Goal: Task Accomplishment & Management: Use online tool/utility

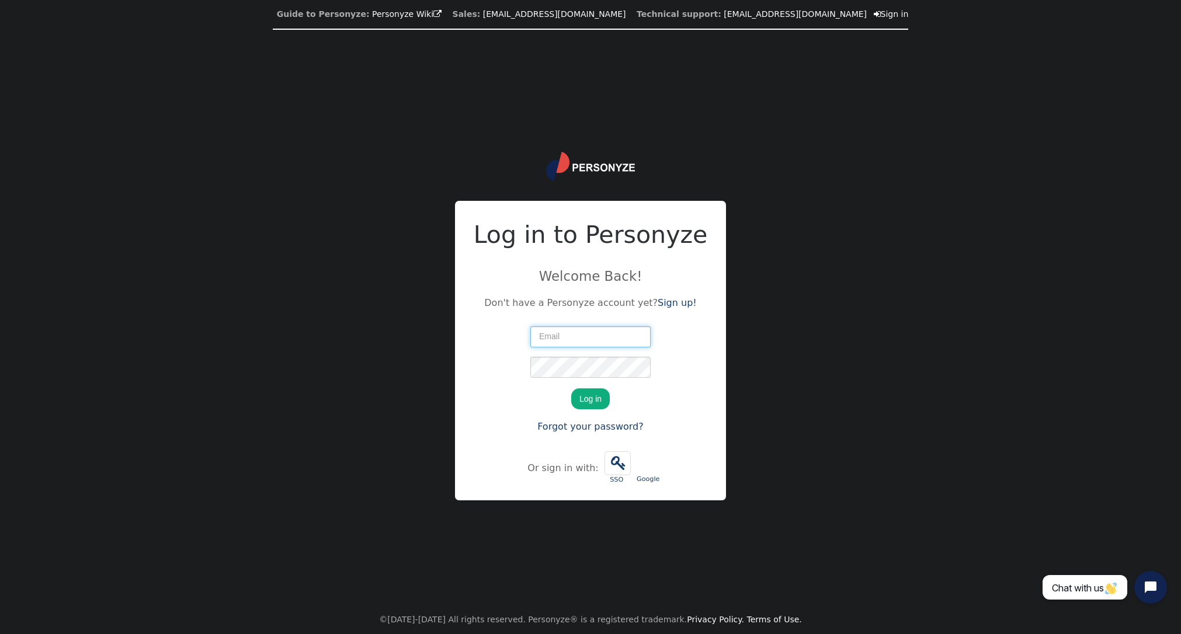
click at [548, 339] on input "text" at bounding box center [590, 336] width 120 height 21
type input "[EMAIL_ADDRESS][DOMAIN_NAME]"
click at [571, 388] on button "Log in" at bounding box center [590, 398] width 39 height 21
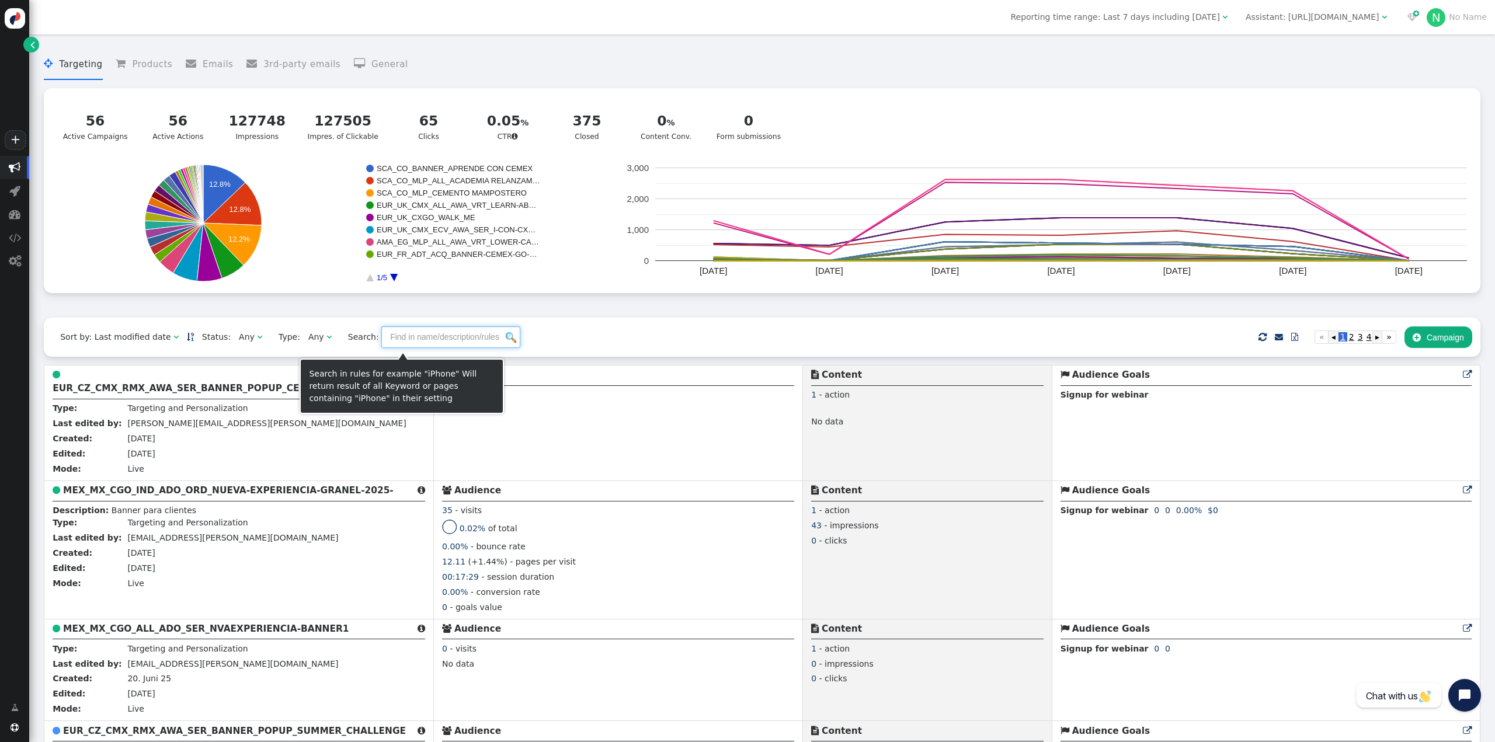
click at [393, 342] on input "text" at bounding box center [450, 336] width 139 height 21
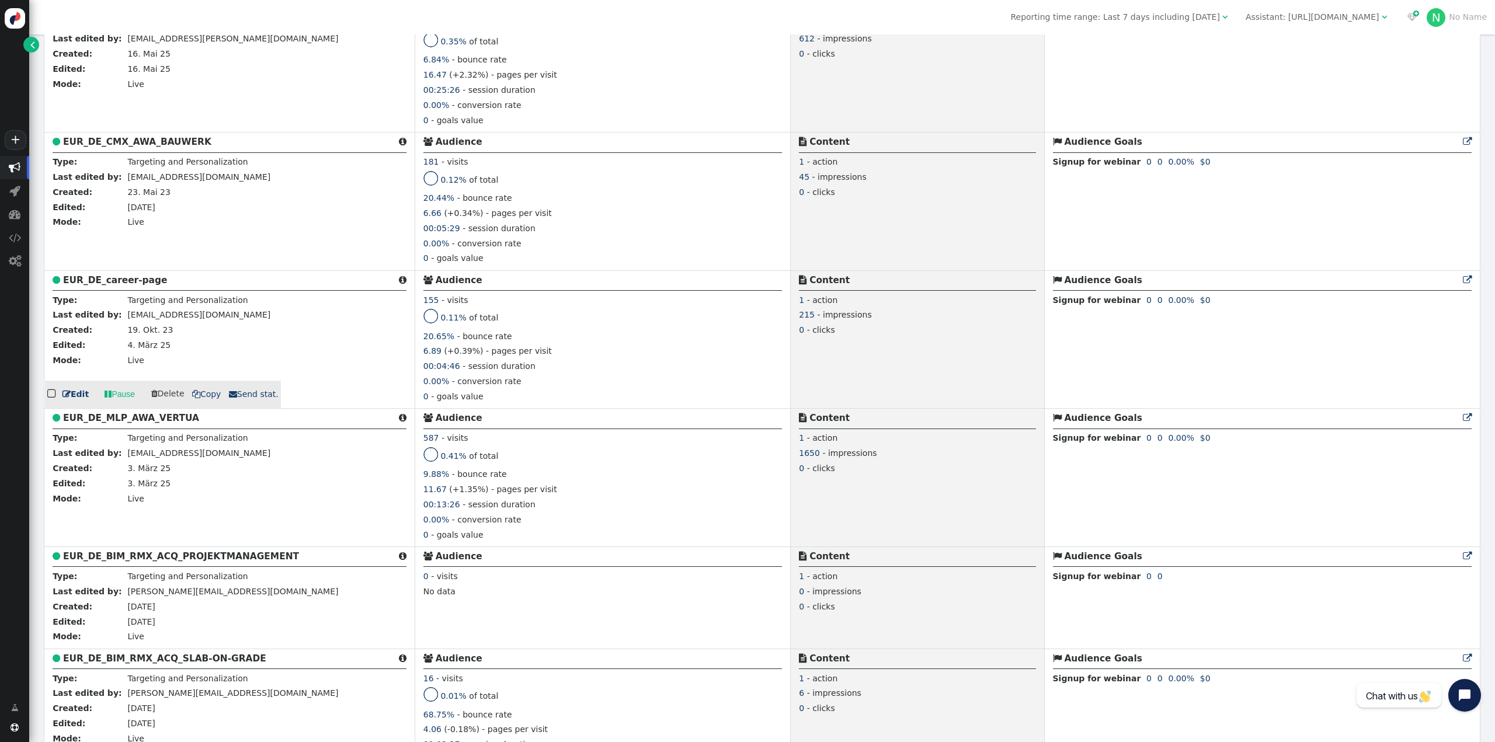
scroll to position [409, 0]
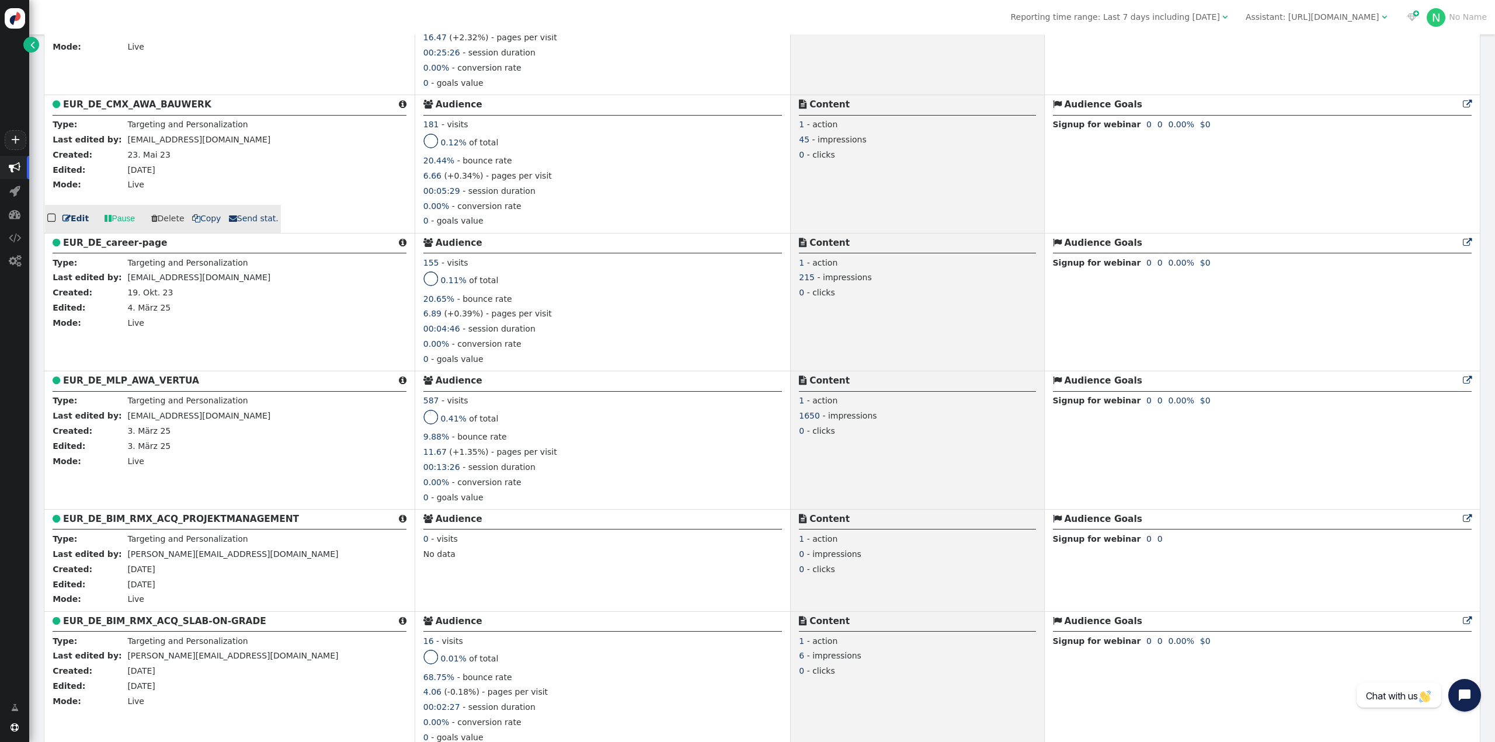
type input "_DE"
click at [181, 110] on b "EUR_DE_CMX_AWA_BAUWERK" at bounding box center [137, 104] width 148 height 11
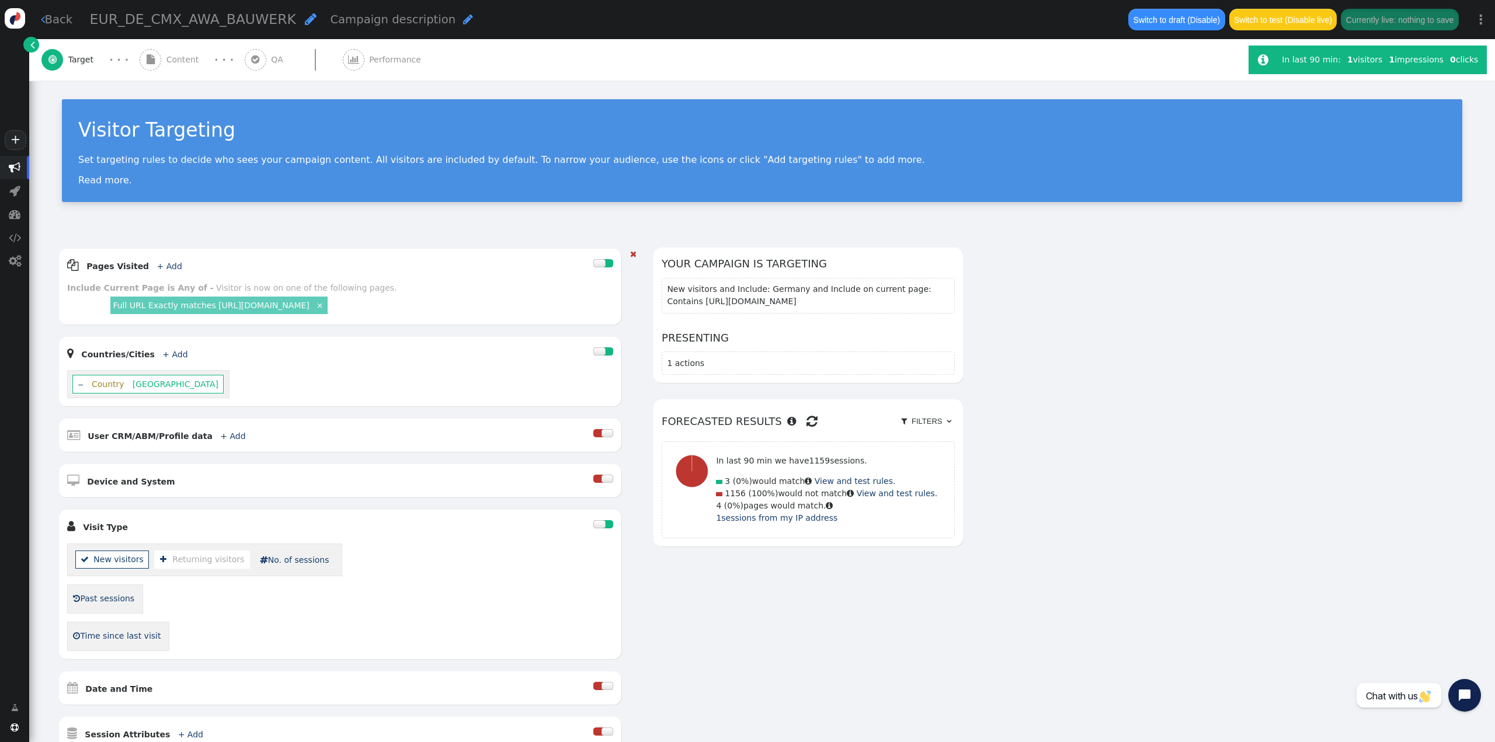
click at [208, 381] on div "‒ Country [GEOGRAPHIC_DATA]" at bounding box center [340, 383] width 546 height 27
click at [113, 387] on span "Country" at bounding box center [108, 384] width 44 height 9
click at [172, 55] on span "Content" at bounding box center [184, 60] width 37 height 12
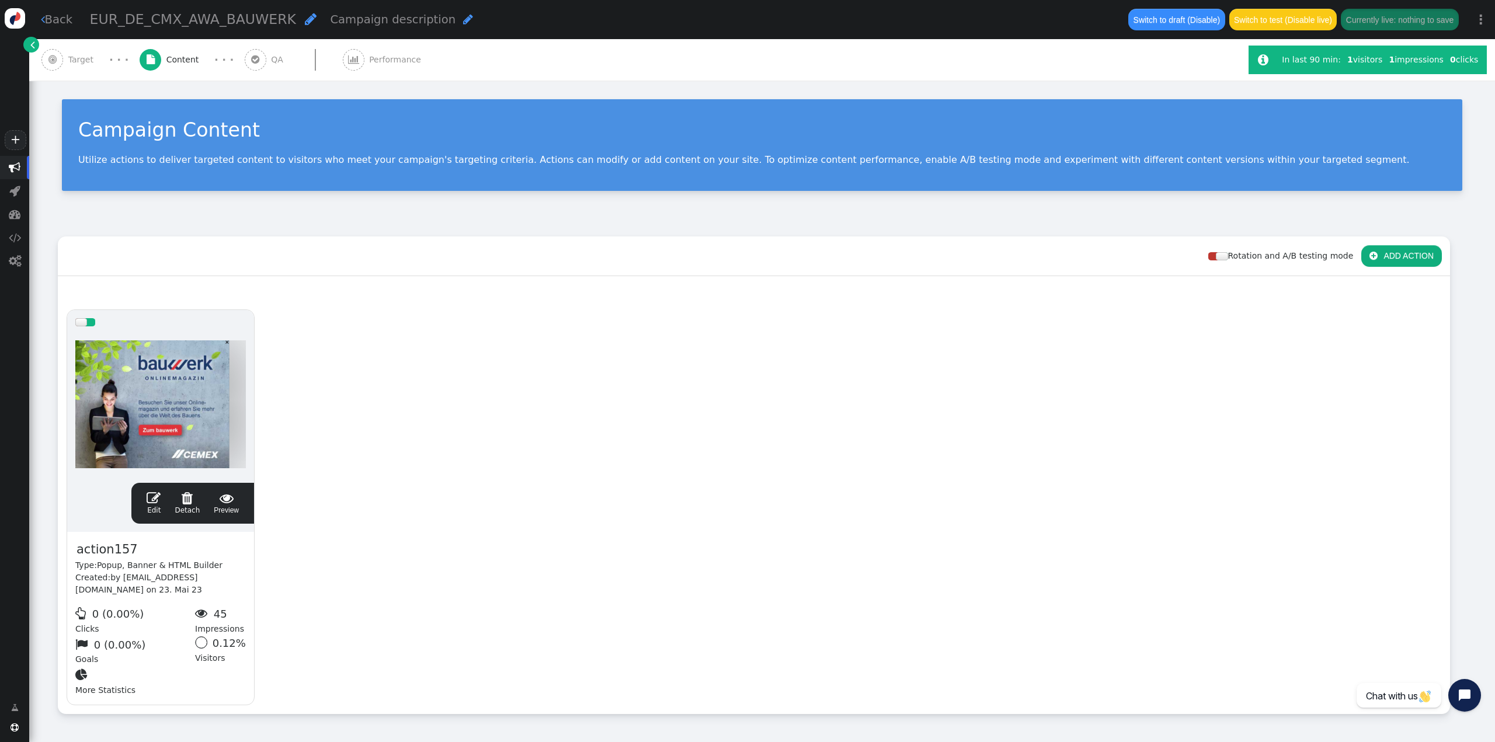
click at [153, 502] on span "" at bounding box center [154, 498] width 14 height 14
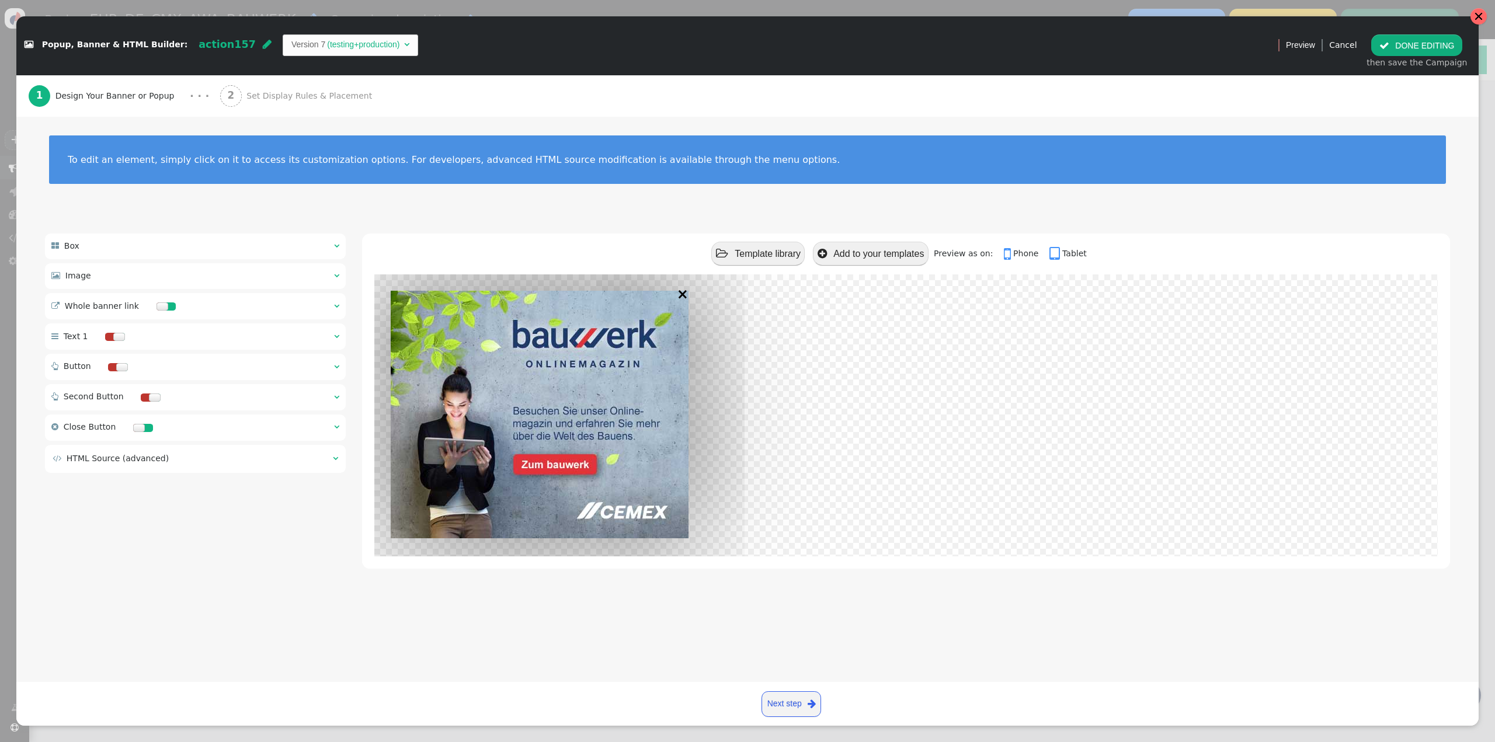
drag, startPoint x: 1486, startPoint y: 18, endPoint x: 773, endPoint y: 47, distance: 713.7
click at [1180, 18] on div at bounding box center [1479, 16] width 16 height 16
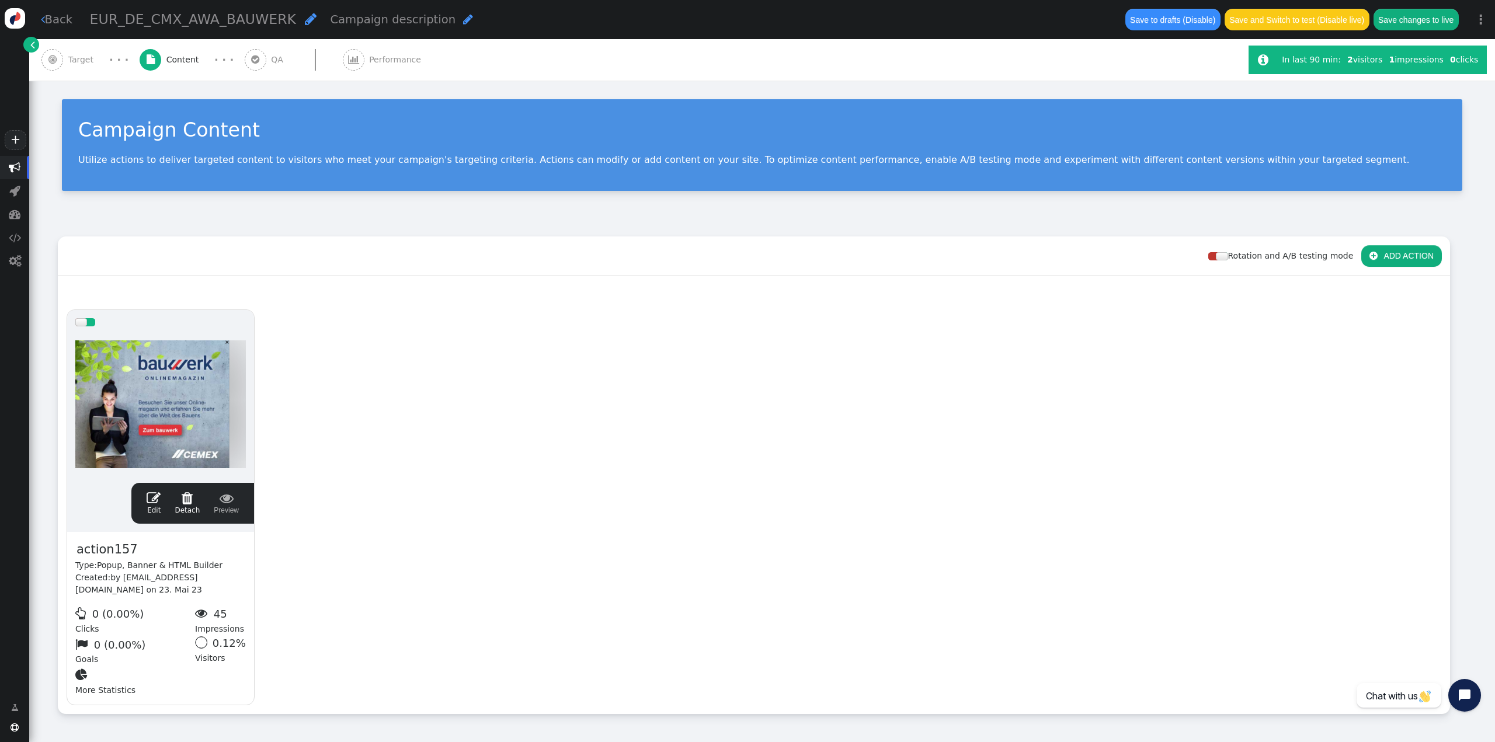
click at [86, 61] on span "Target" at bounding box center [83, 60] width 30 height 12
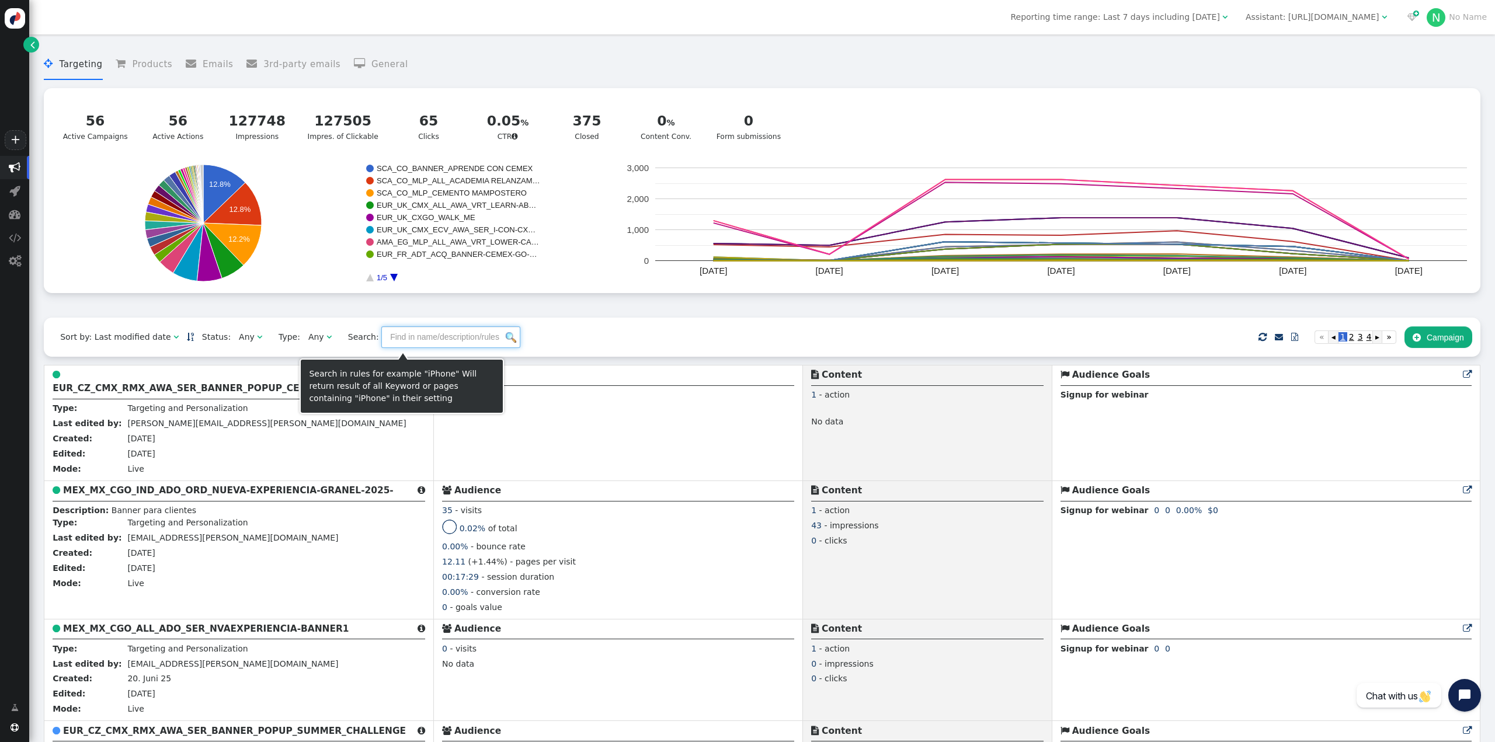
click at [381, 332] on input "text" at bounding box center [450, 336] width 139 height 21
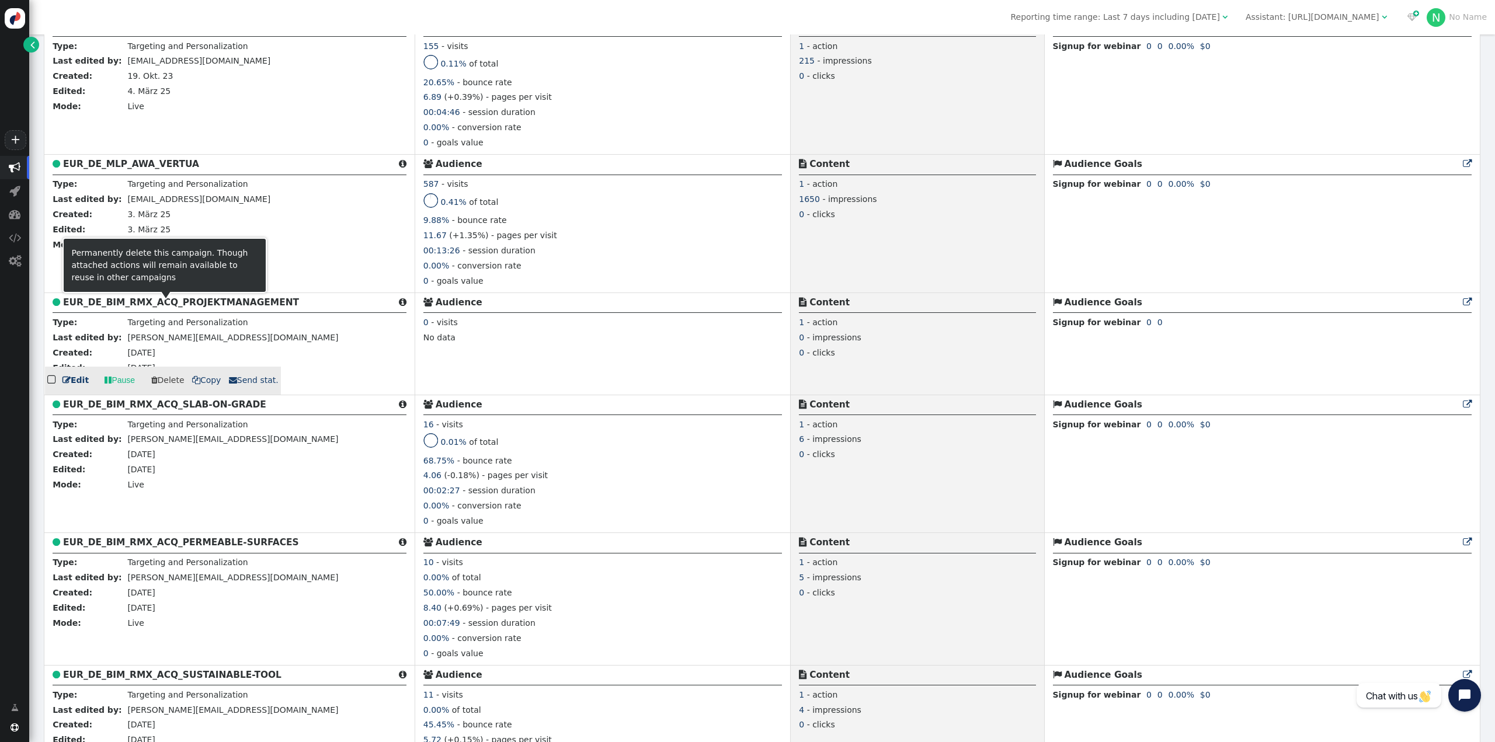
scroll to position [584, 0]
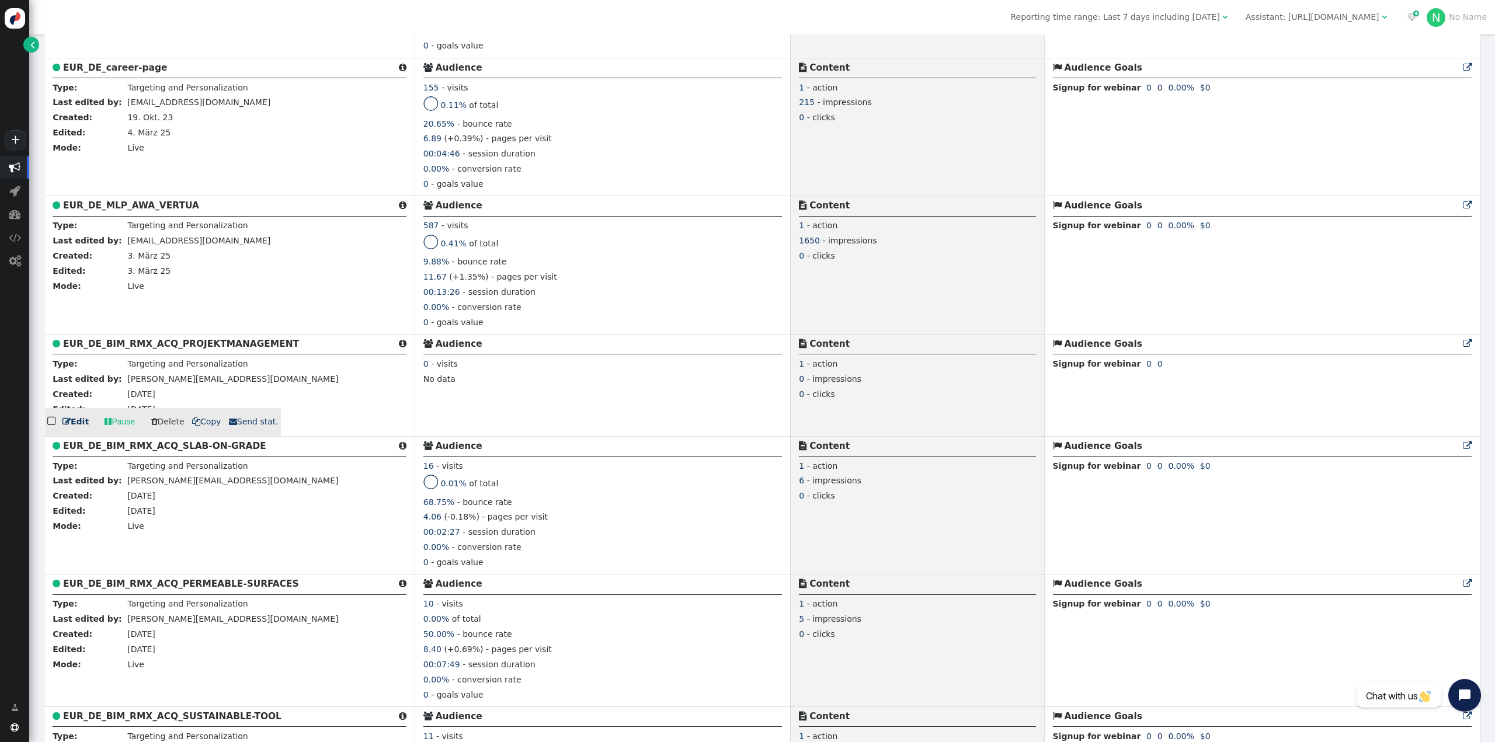
type input "_de"
click at [169, 349] on b "EUR_DE_BIM_RMX_ACQ_PROJEKTMANAGEMENT" at bounding box center [181, 344] width 236 height 11
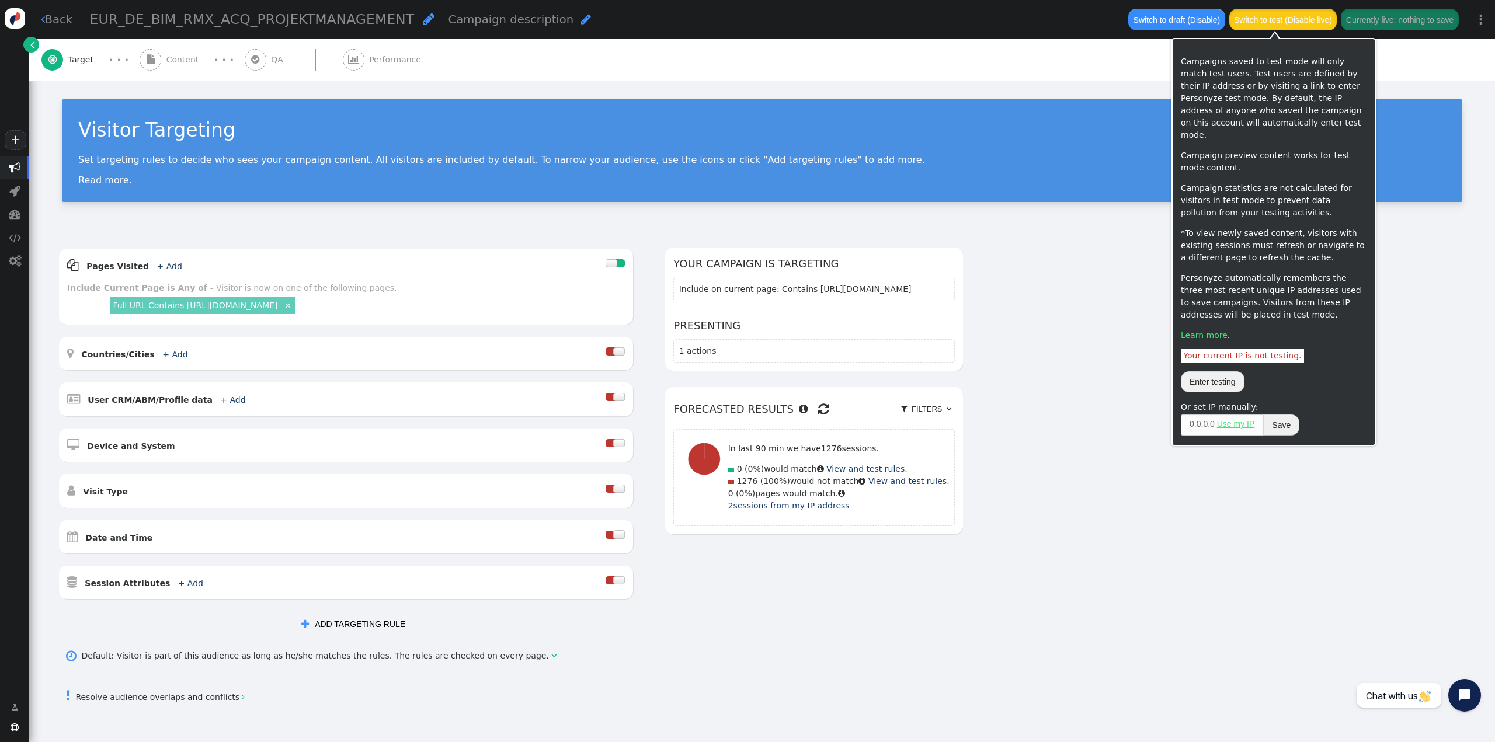
click at [1291, 22] on button "Switch to test (Disable live)" at bounding box center [1283, 19] width 108 height 21
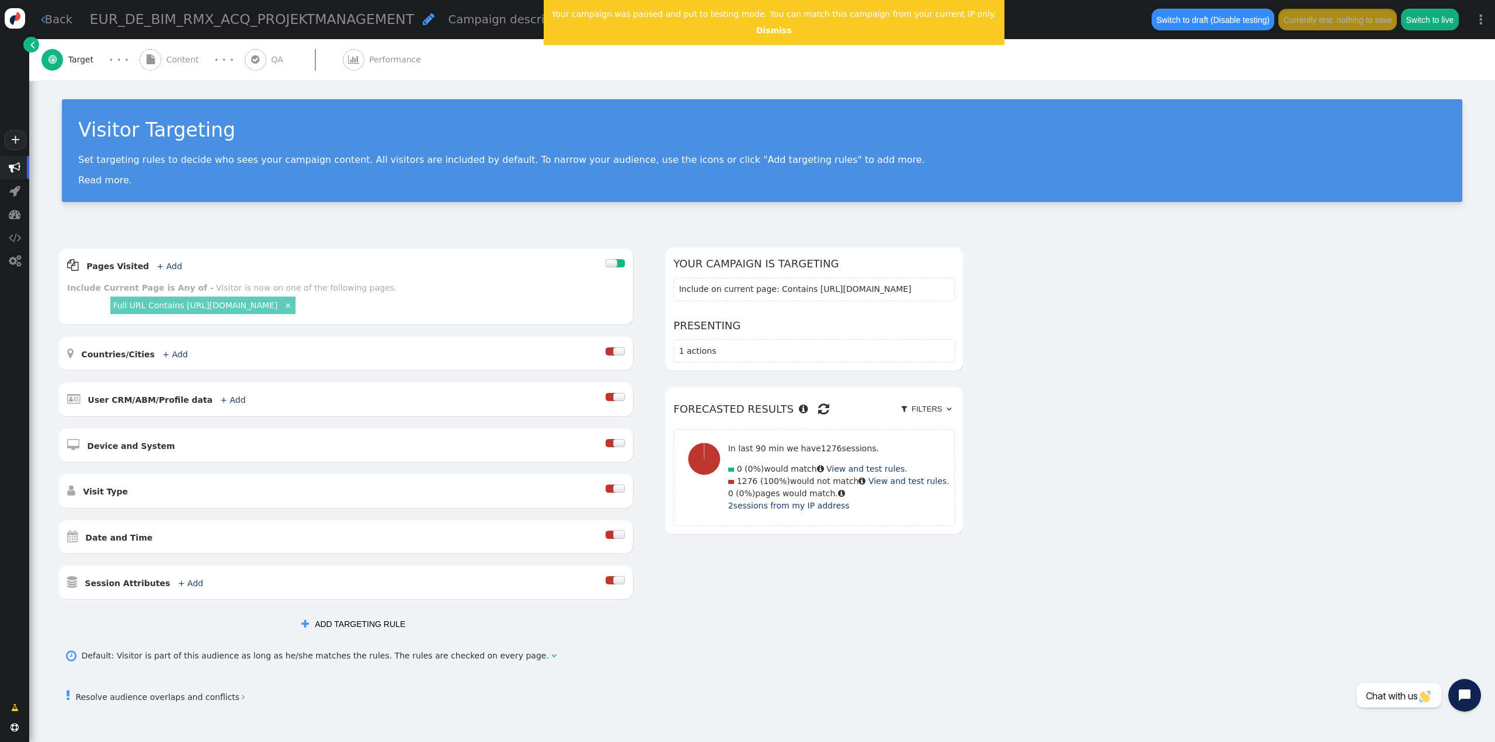
click at [1298, 22] on button "Currently test: nothing to save" at bounding box center [1337, 19] width 119 height 21
click at [271, 57] on span "QA" at bounding box center [279, 60] width 17 height 12
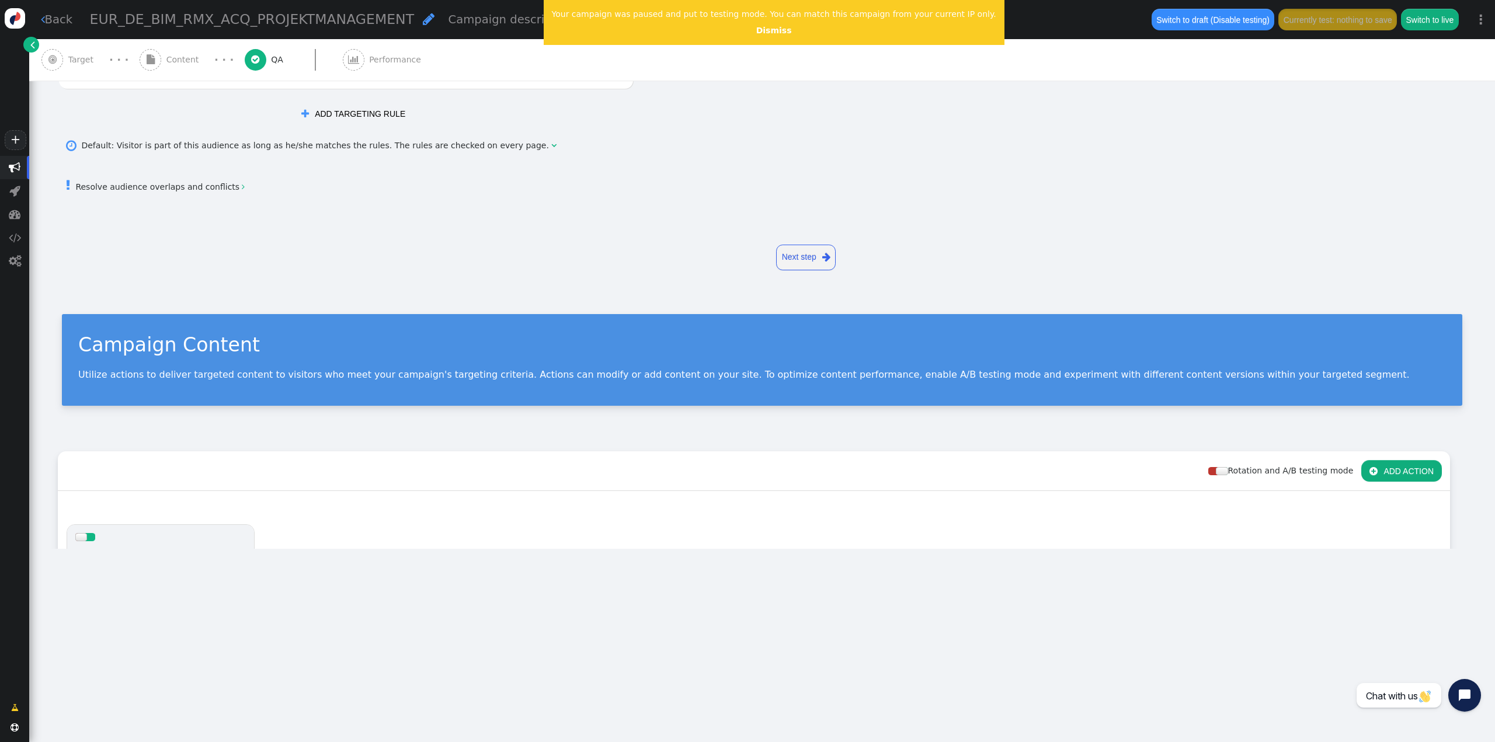
type input "https://cemexusa.com/"
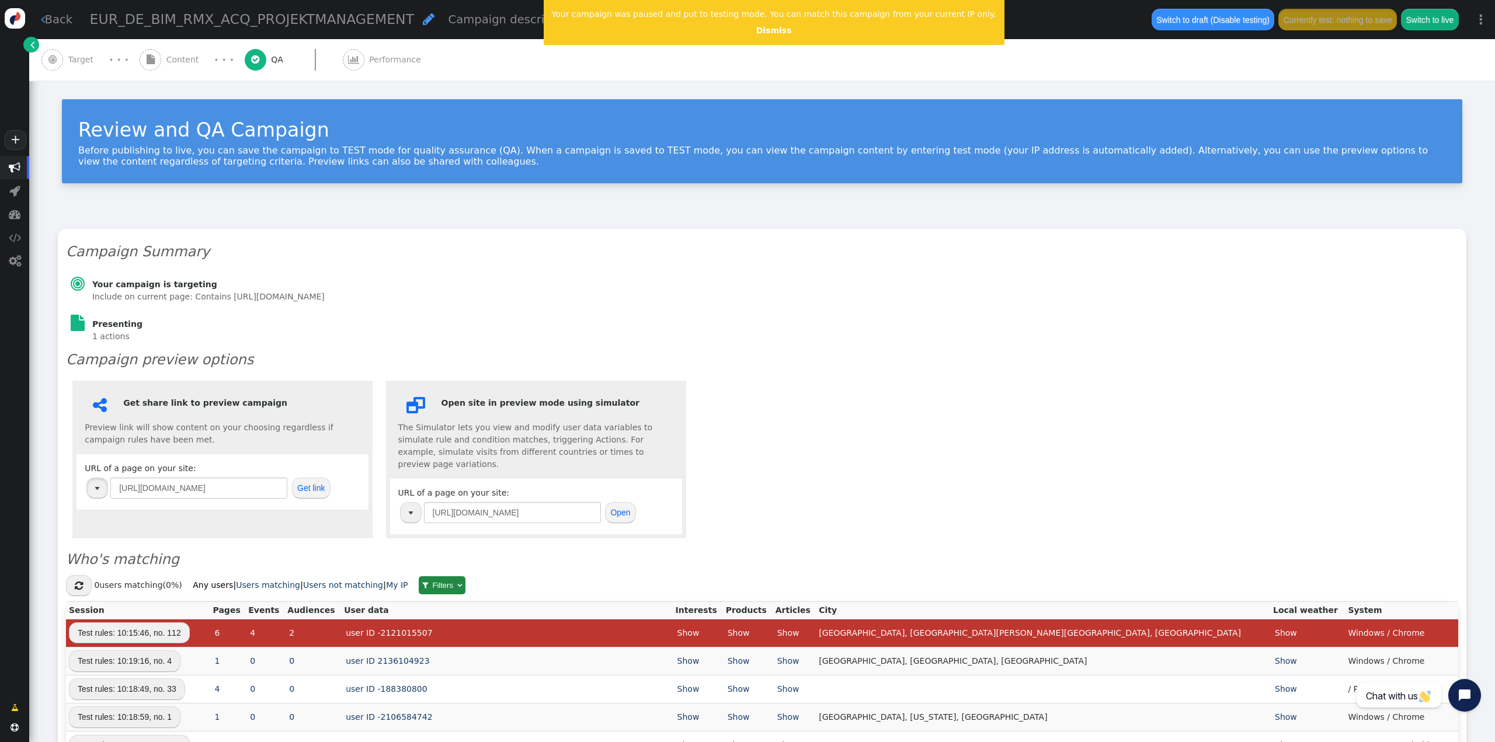
click at [95, 485] on button "button" at bounding box center [97, 488] width 22 height 21
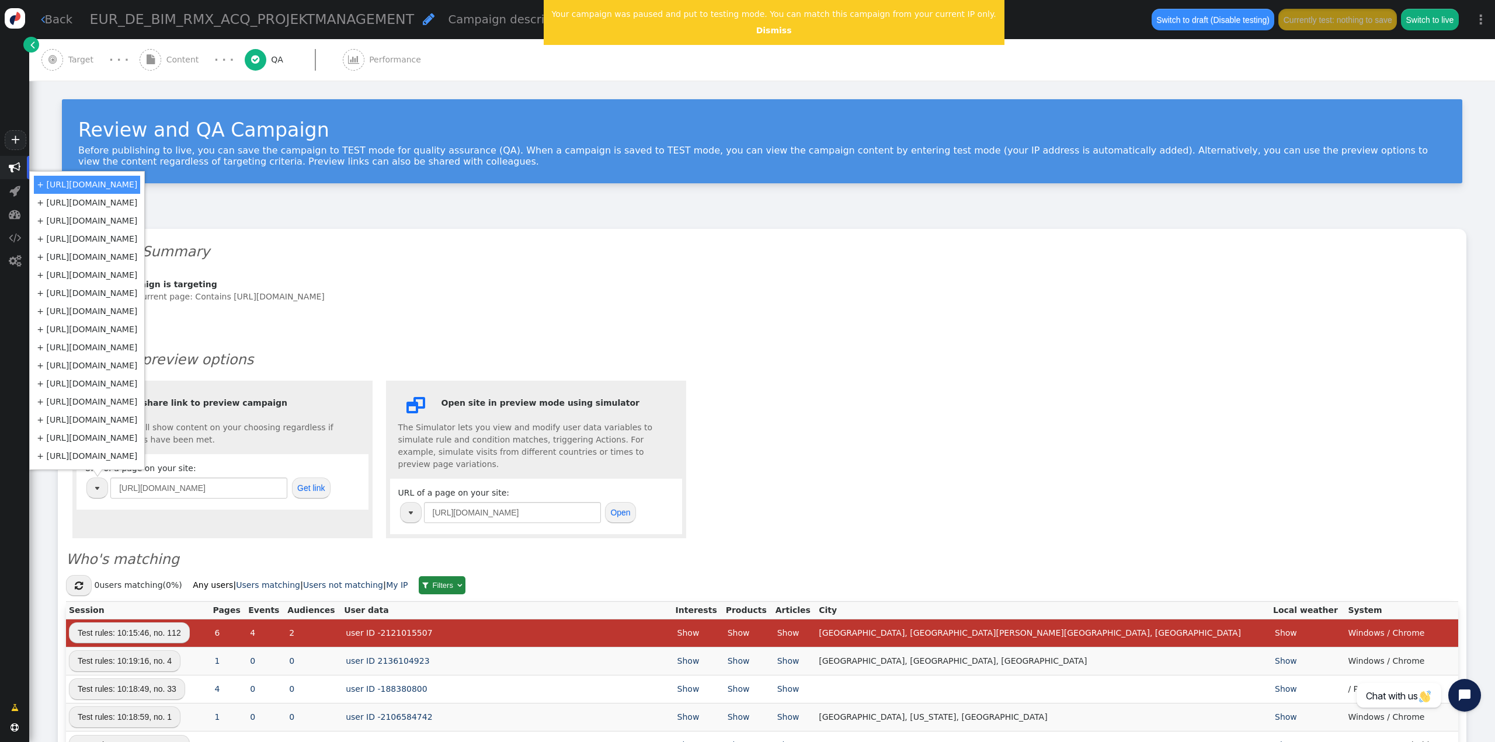
click at [397, 496] on center "URL of a page on your site: https://cemexusa.com/ Open" at bounding box center [536, 506] width 292 height 55
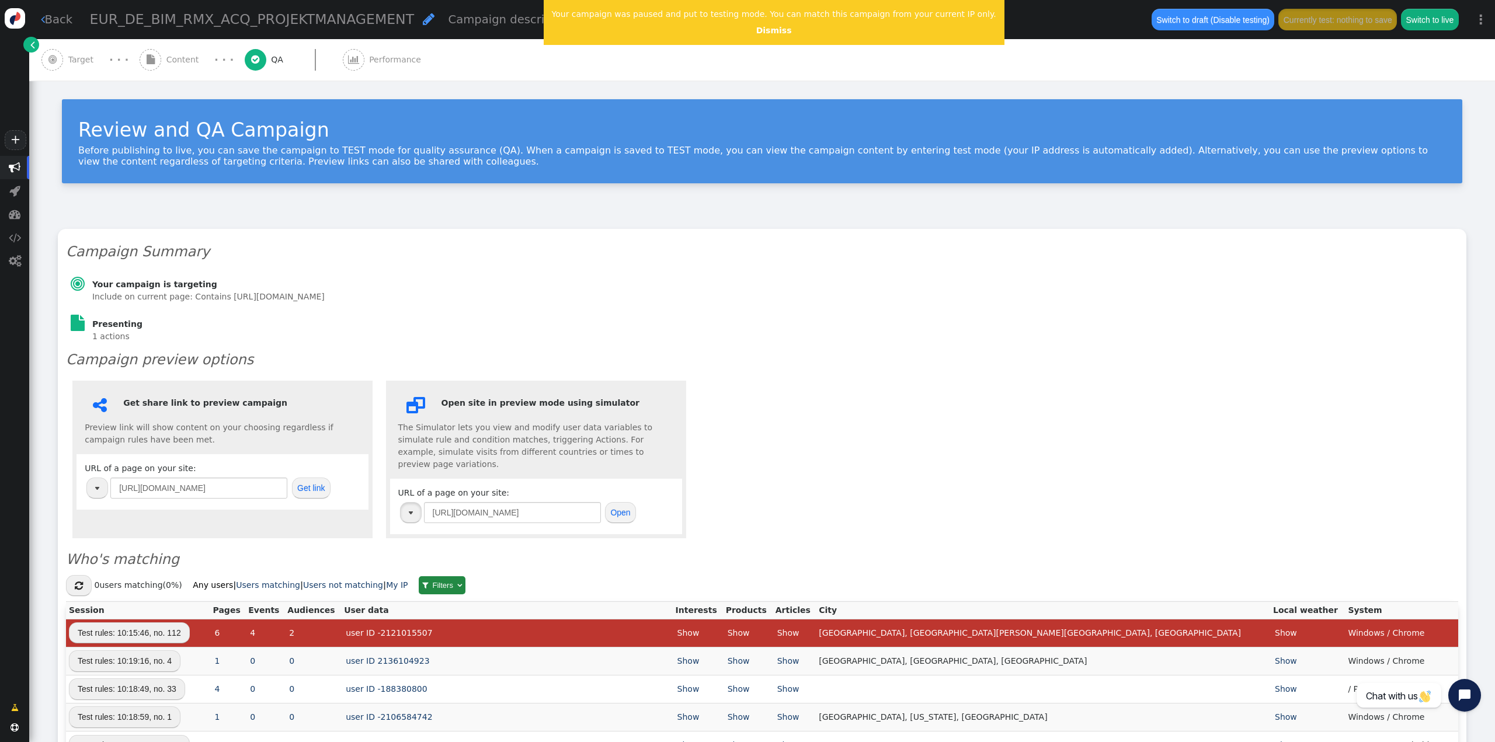
click at [406, 502] on button "button" at bounding box center [411, 512] width 22 height 21
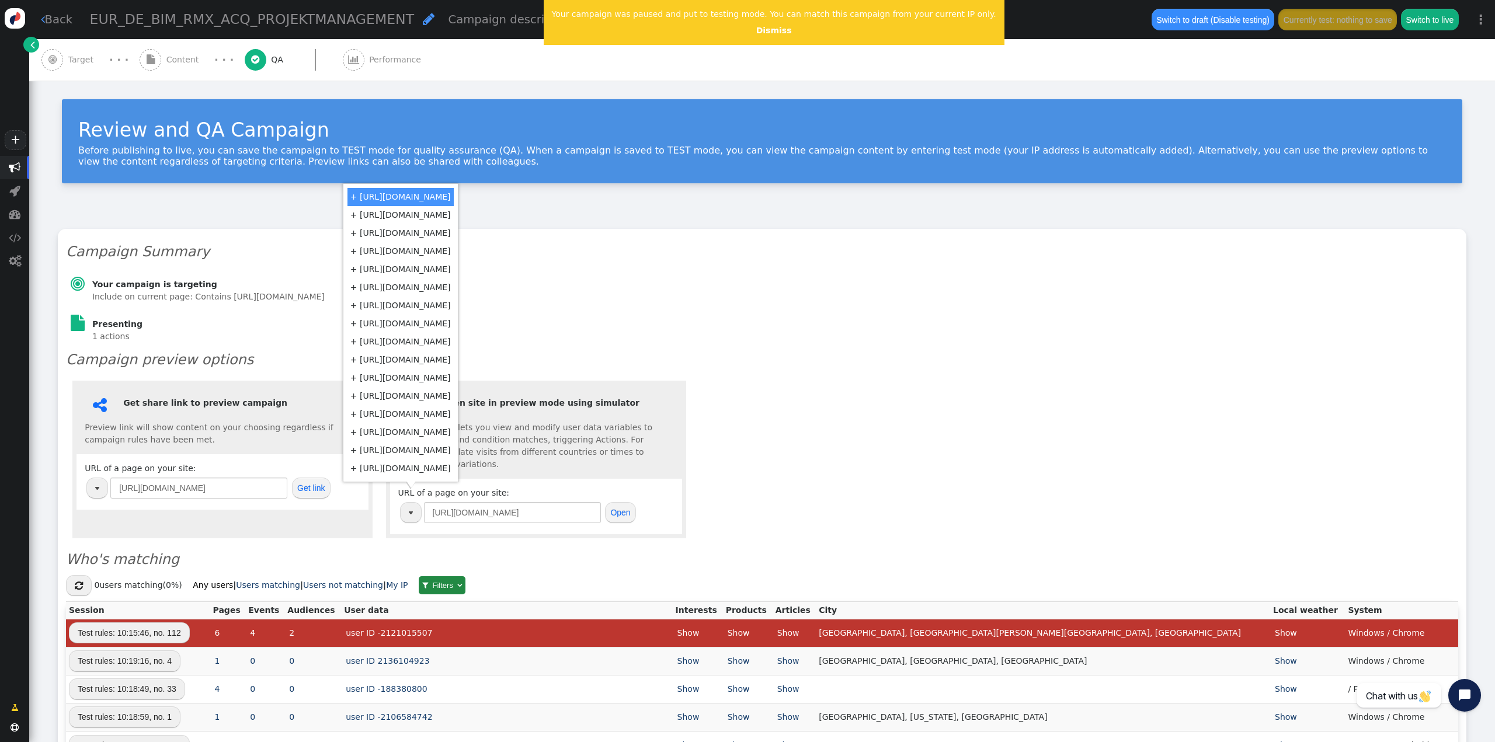
click at [411, 325] on td "+ http://cemex.cz/" at bounding box center [400, 324] width 106 height 18
click at [613, 502] on button "Open" at bounding box center [620, 512] width 31 height 21
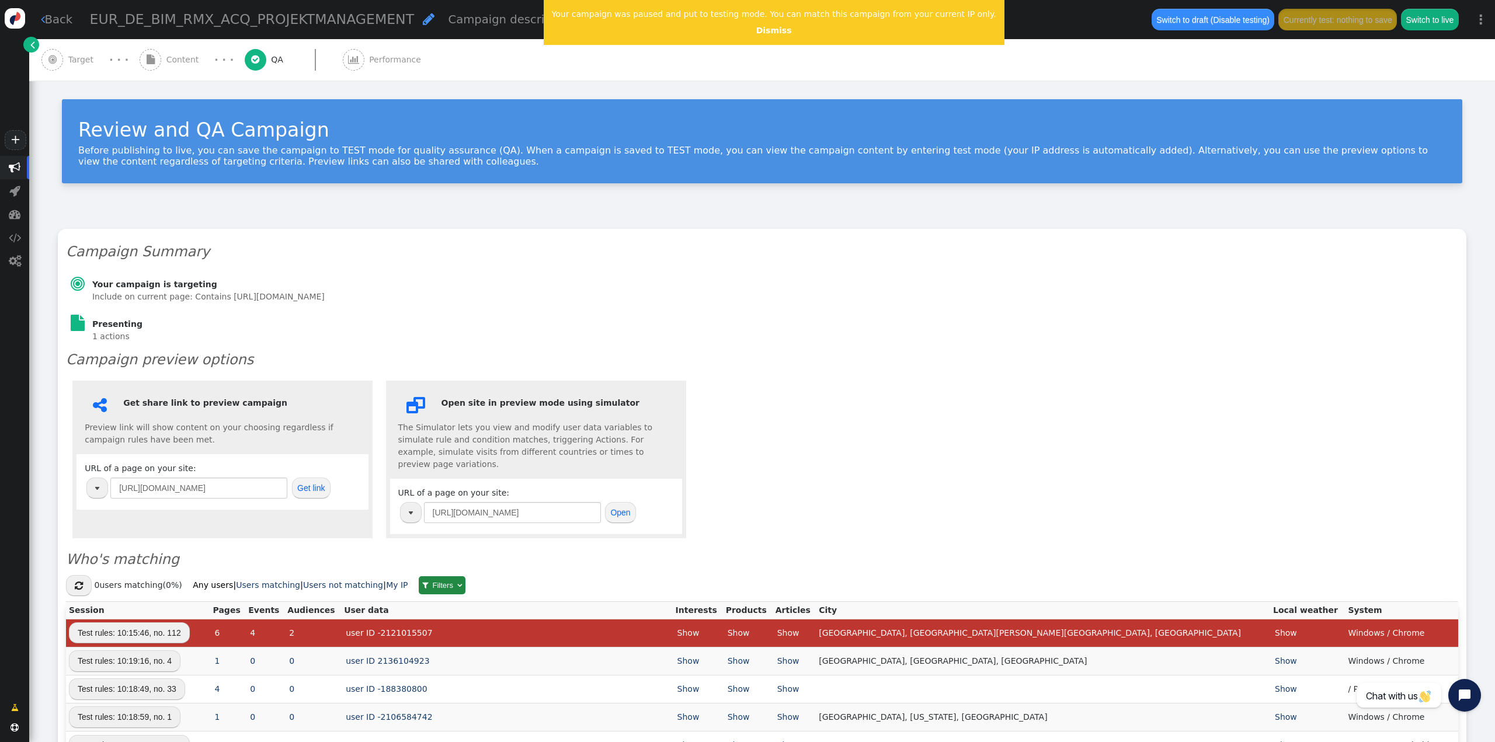
click at [513, 511] on td "https://cemexusa.com/" at bounding box center [512, 513] width 178 height 24
click at [400, 502] on button "button" at bounding box center [411, 512] width 22 height 21
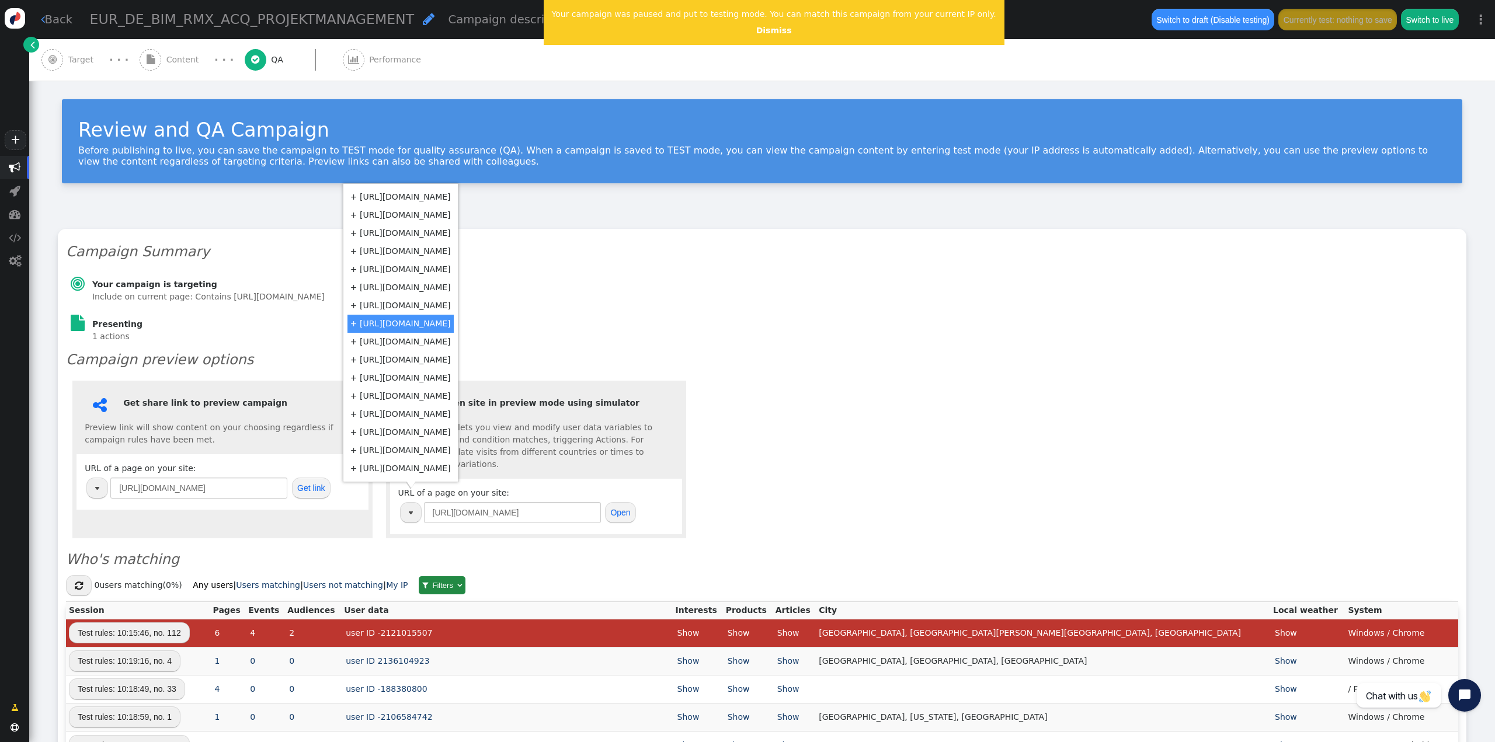
type input "http://cemex.cz/"
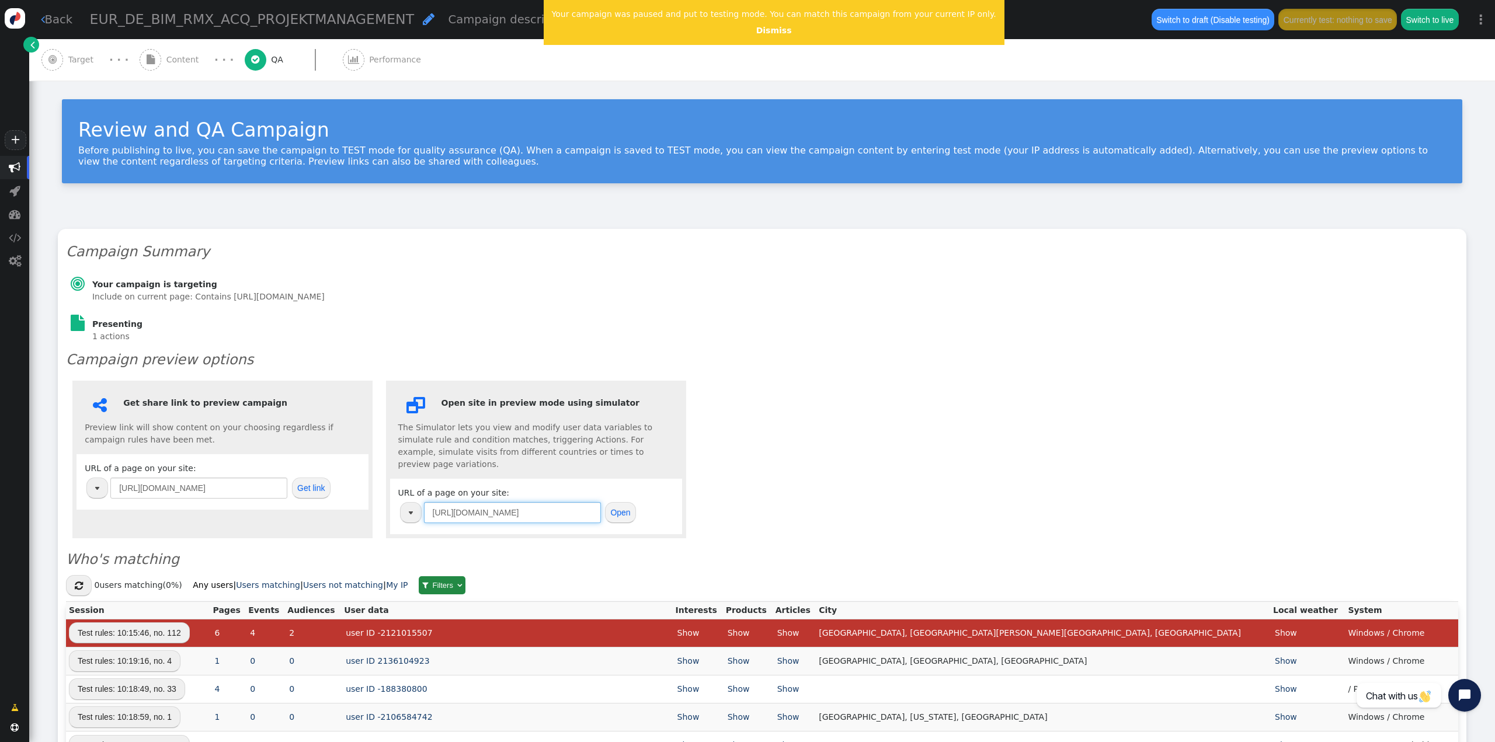
click at [517, 502] on input "http://cemex.cz/" at bounding box center [512, 512] width 177 height 21
click at [627, 504] on button "Open" at bounding box center [620, 512] width 31 height 21
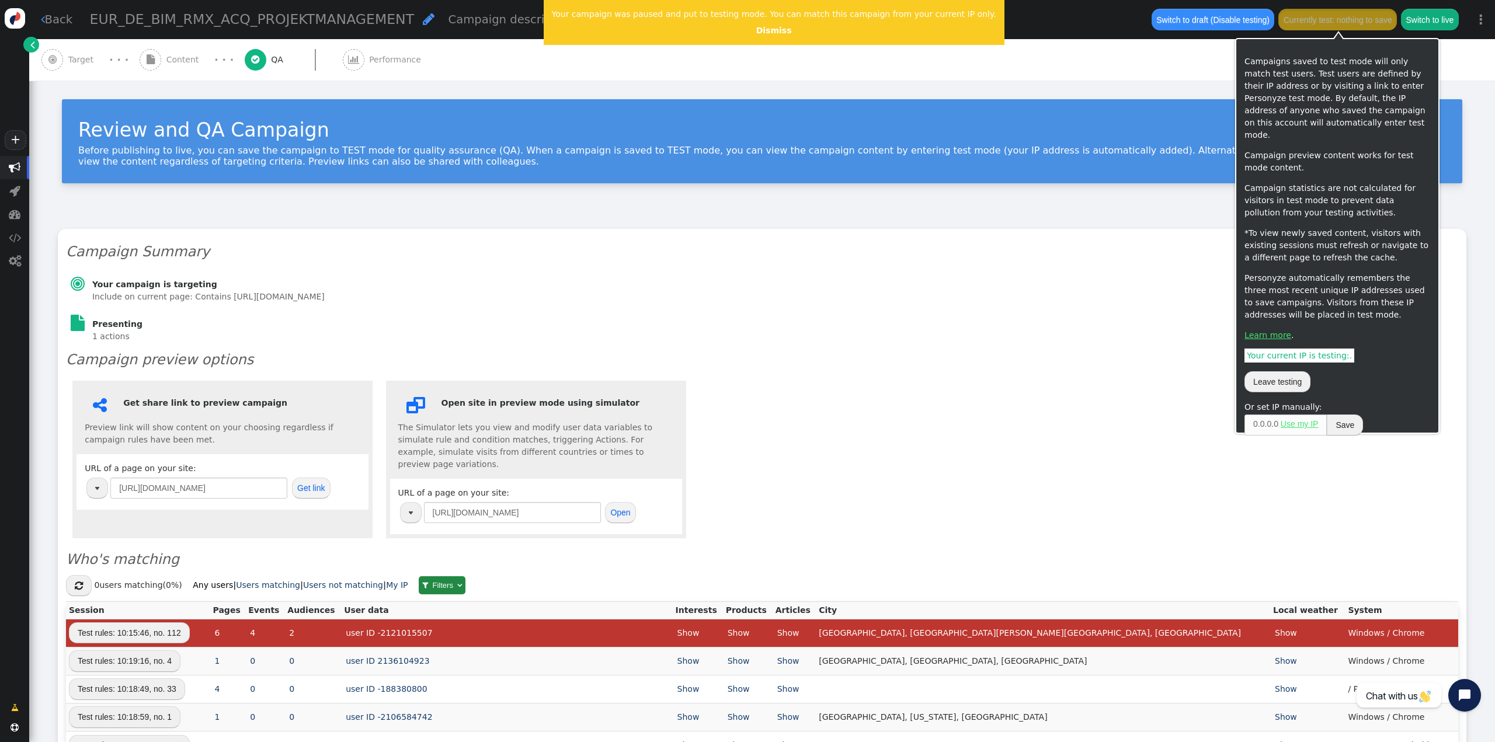
click at [1420, 17] on button "Switch to live" at bounding box center [1429, 19] width 57 height 21
